Goal: Information Seeking & Learning: Learn about a topic

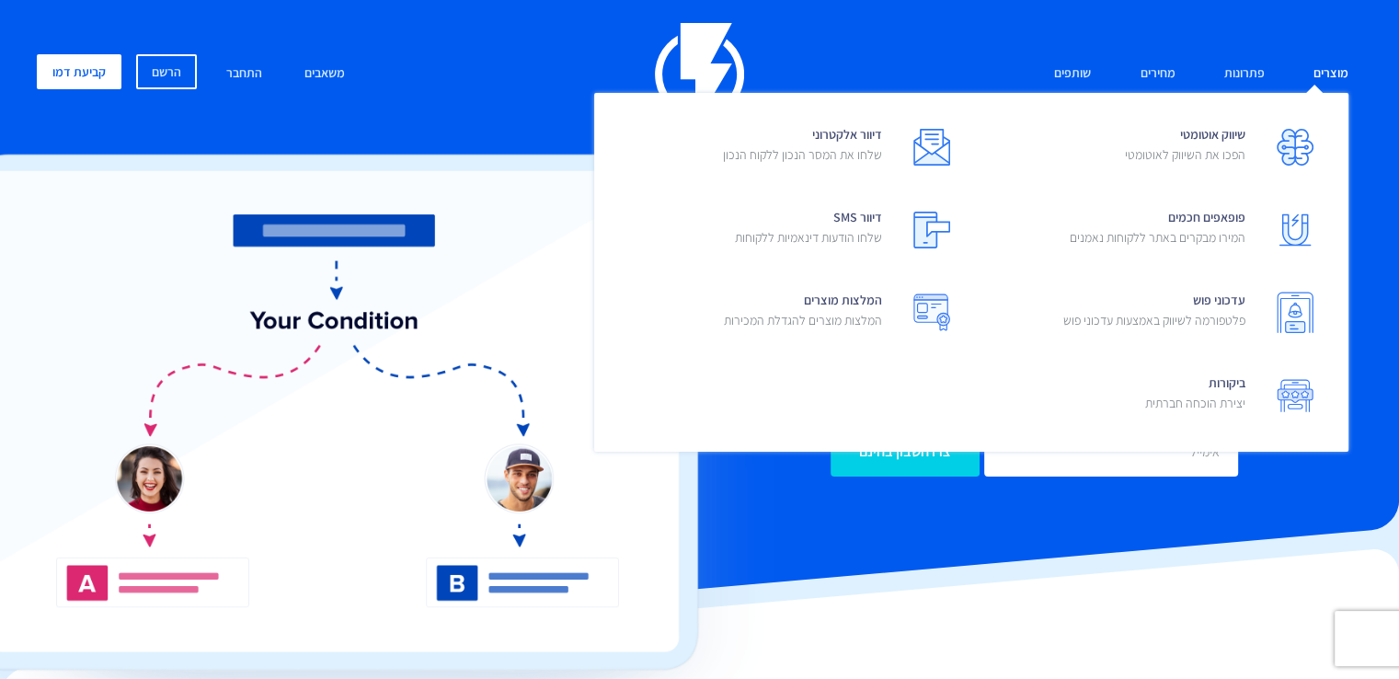
click at [1322, 84] on link "מוצרים" at bounding box center [1331, 74] width 63 height 40
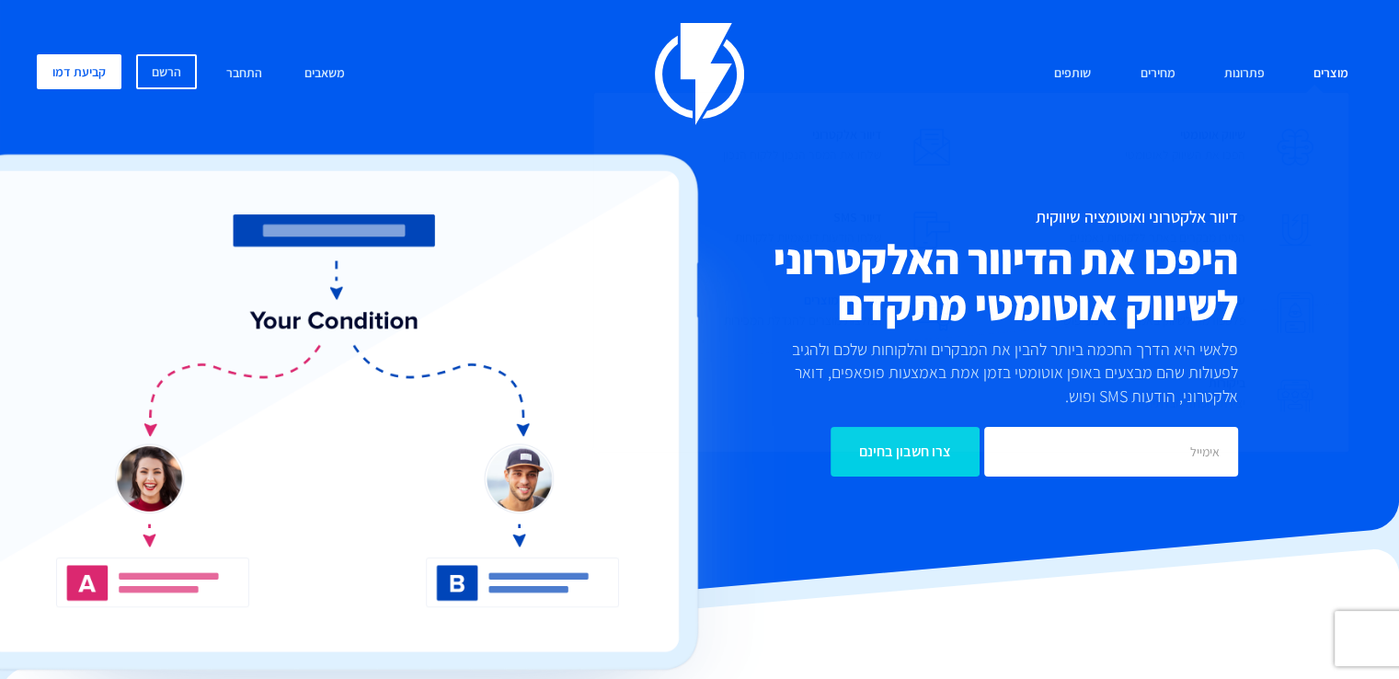
click at [859, 312] on p "המלצות מוצרים להגדלת המכירות" at bounding box center [803, 320] width 158 height 18
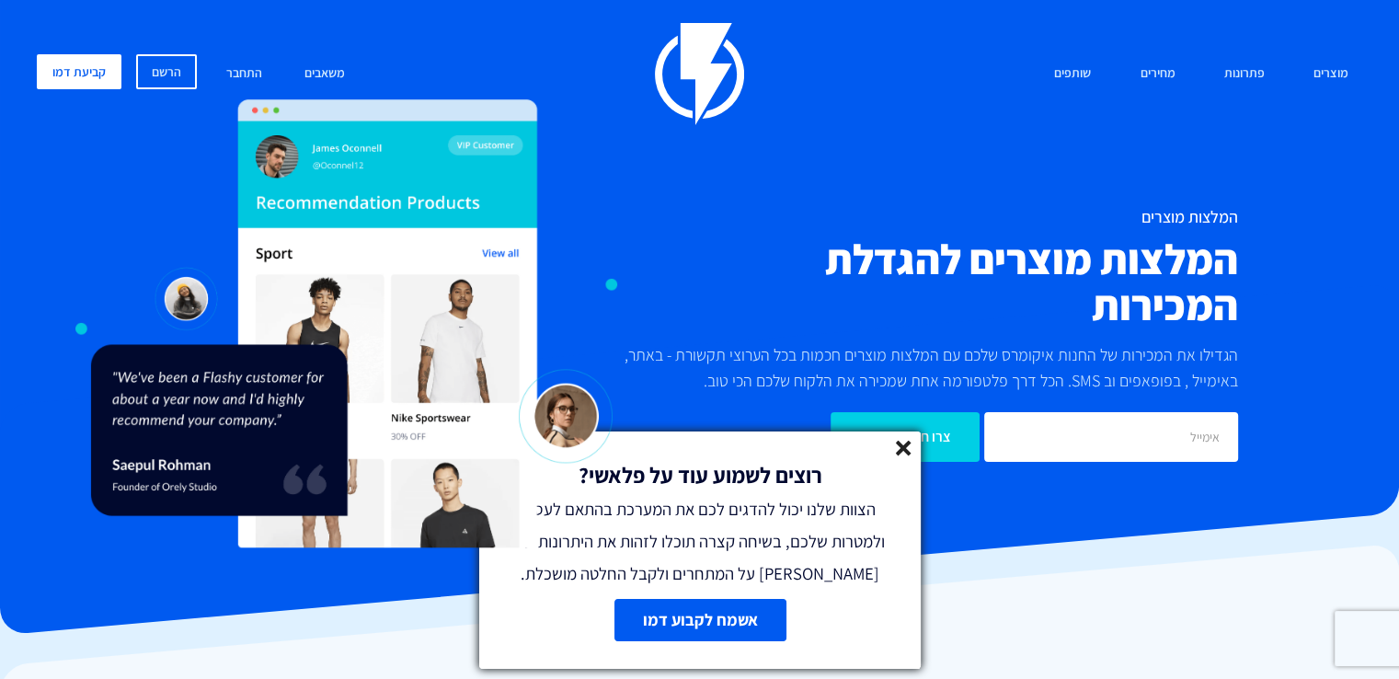
click at [916, 449] on div "רוצים לשמוע עוד על פלאשי? הצוות שלנו יכול להדגים לכם את המערכת בהתאם לעסק ולמטר…" at bounding box center [700, 510] width 442 height 158
click at [892, 448] on div "רוצים לשמוע עוד על פלאשי? הצוות שלנו יכול להדגים לכם את המערכת בהתאם לעסק ולמטר…" at bounding box center [700, 510] width 442 height 158
click at [898, 444] on line at bounding box center [903, 448] width 13 height 13
